Goal: Find specific page/section: Find specific page/section

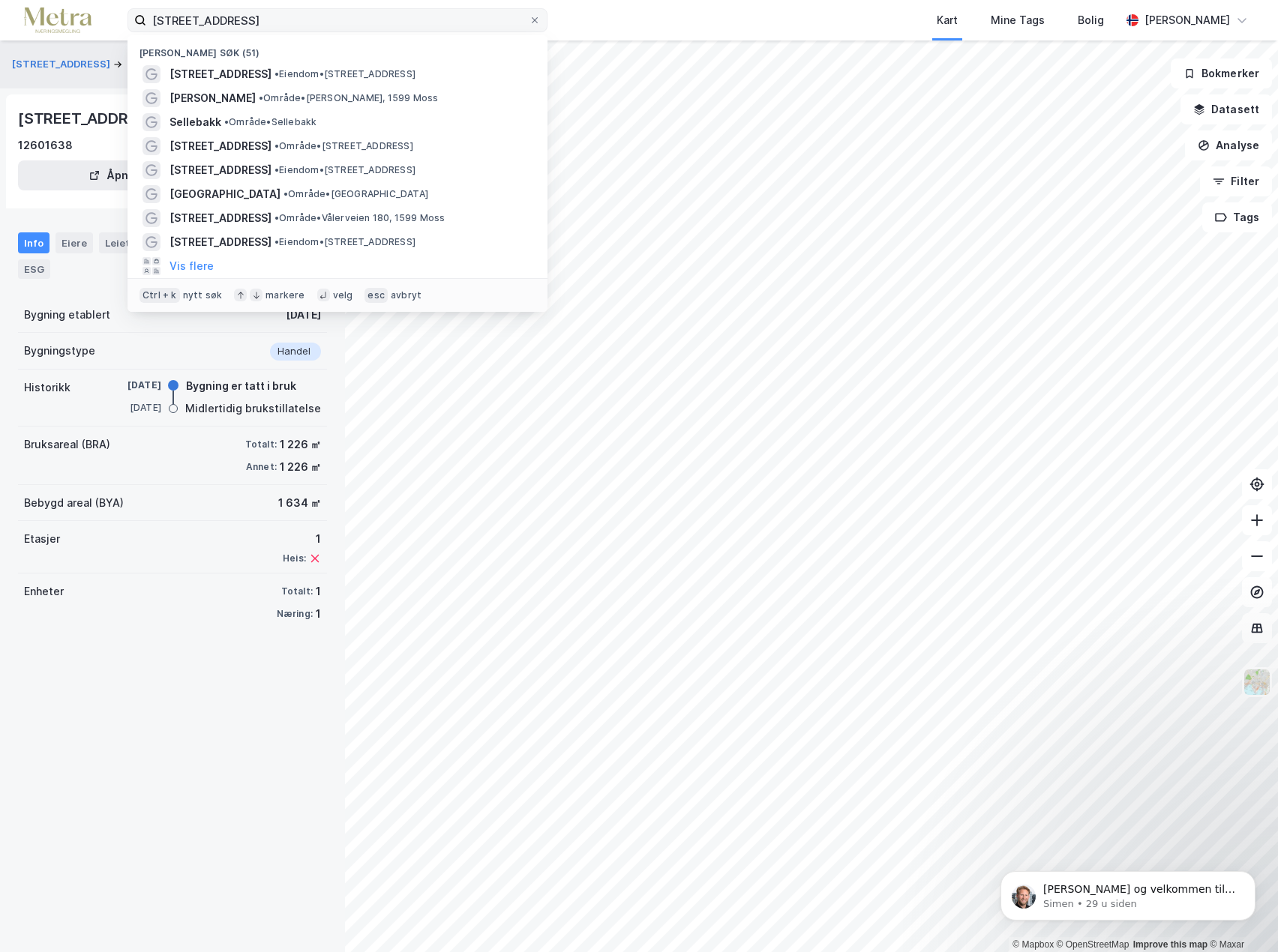
click at [144, 25] on label "[STREET_ADDRESS]" at bounding box center [337, 20] width 420 height 24
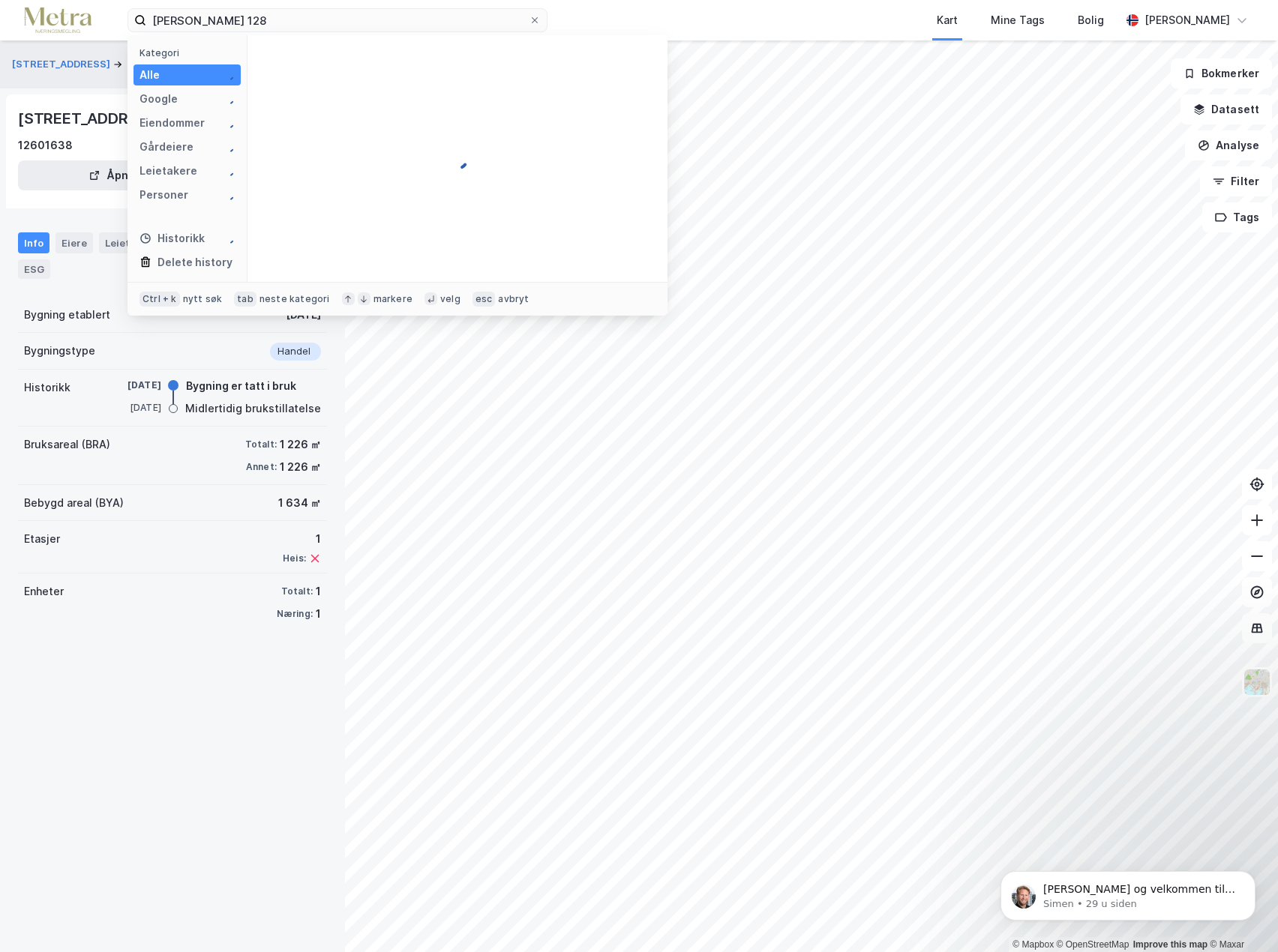
type input "[PERSON_NAME] 128"
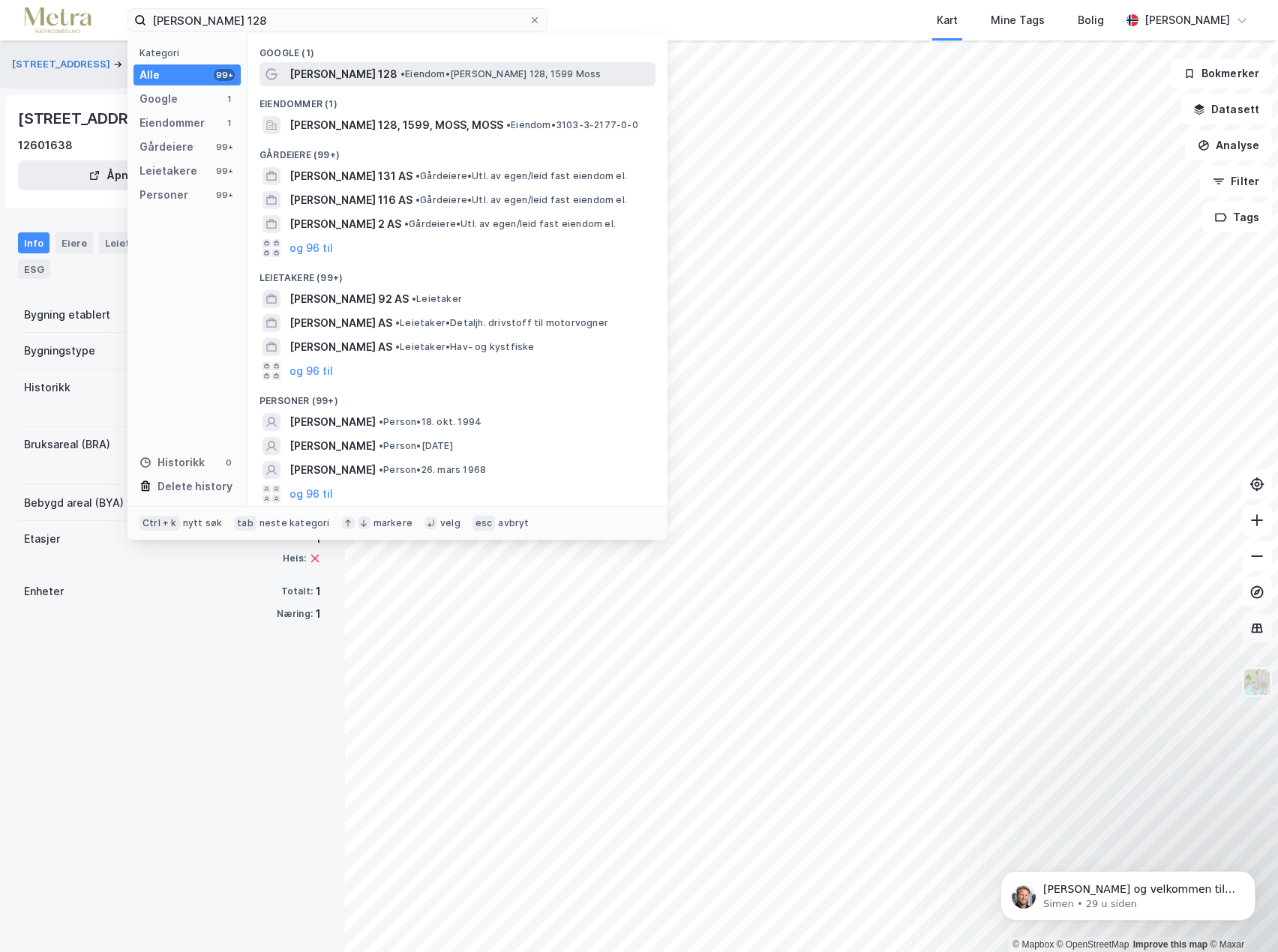
click at [347, 81] on span "[PERSON_NAME] 128" at bounding box center [343, 75] width 108 height 18
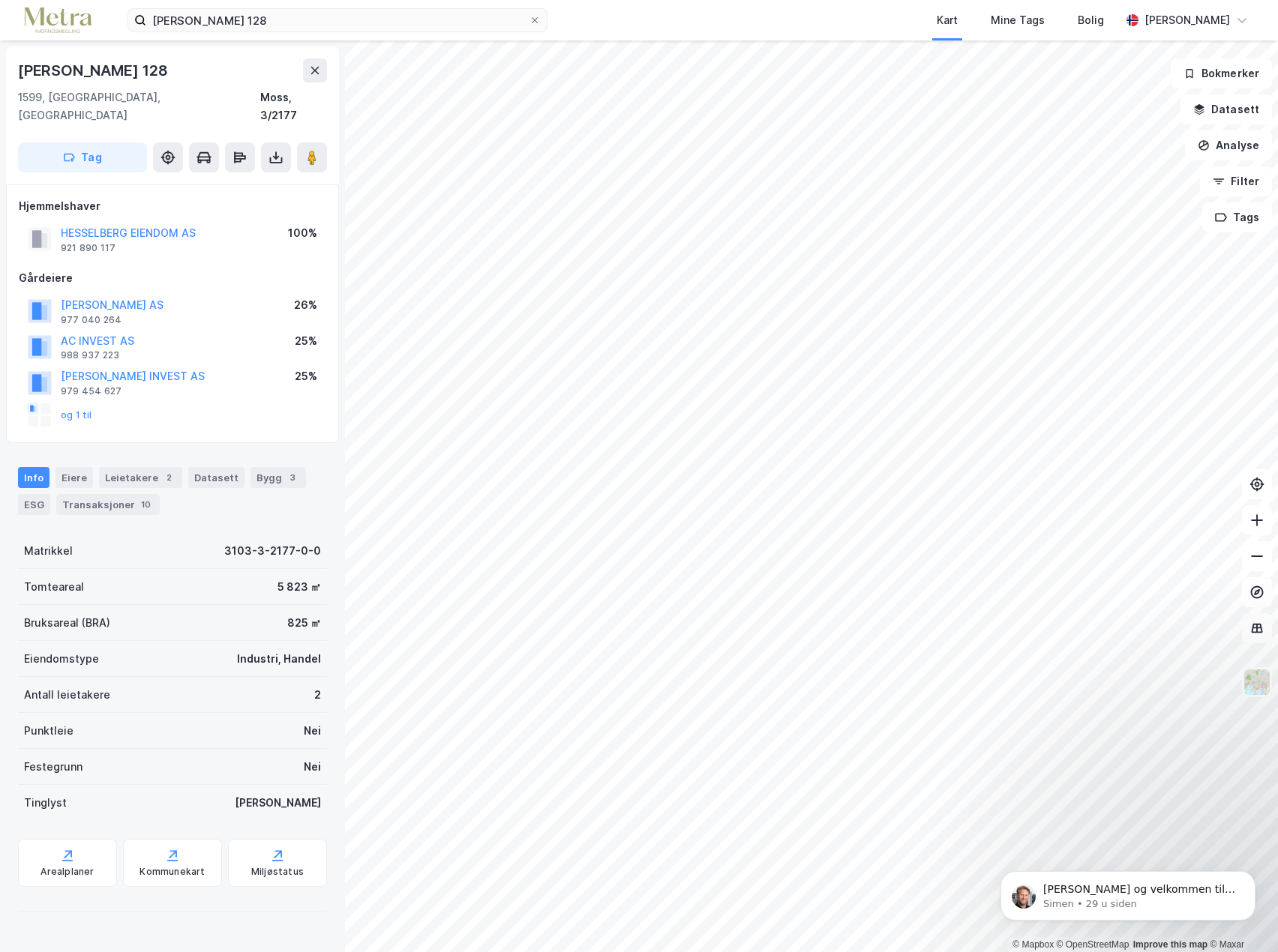
click at [163, 94] on div "1599, [GEOGRAPHIC_DATA], Østfold Moss, 3/2177" at bounding box center [173, 106] width 309 height 36
